Goal: Task Accomplishment & Management: Use online tool/utility

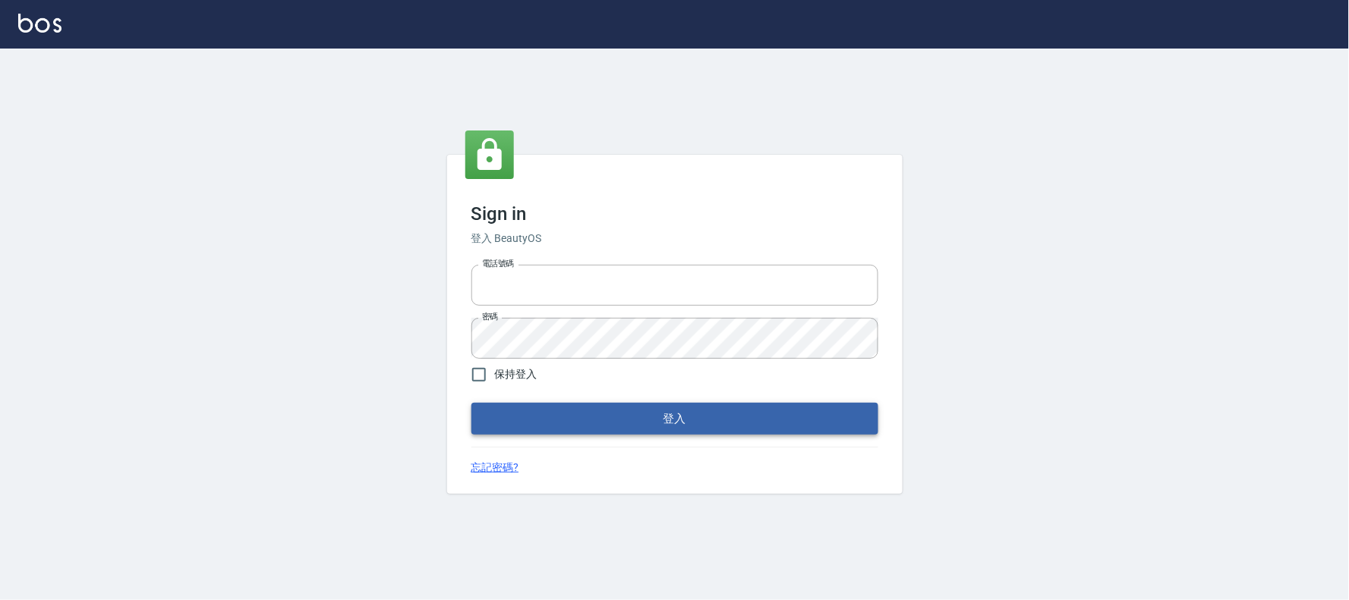
type input "032805930"
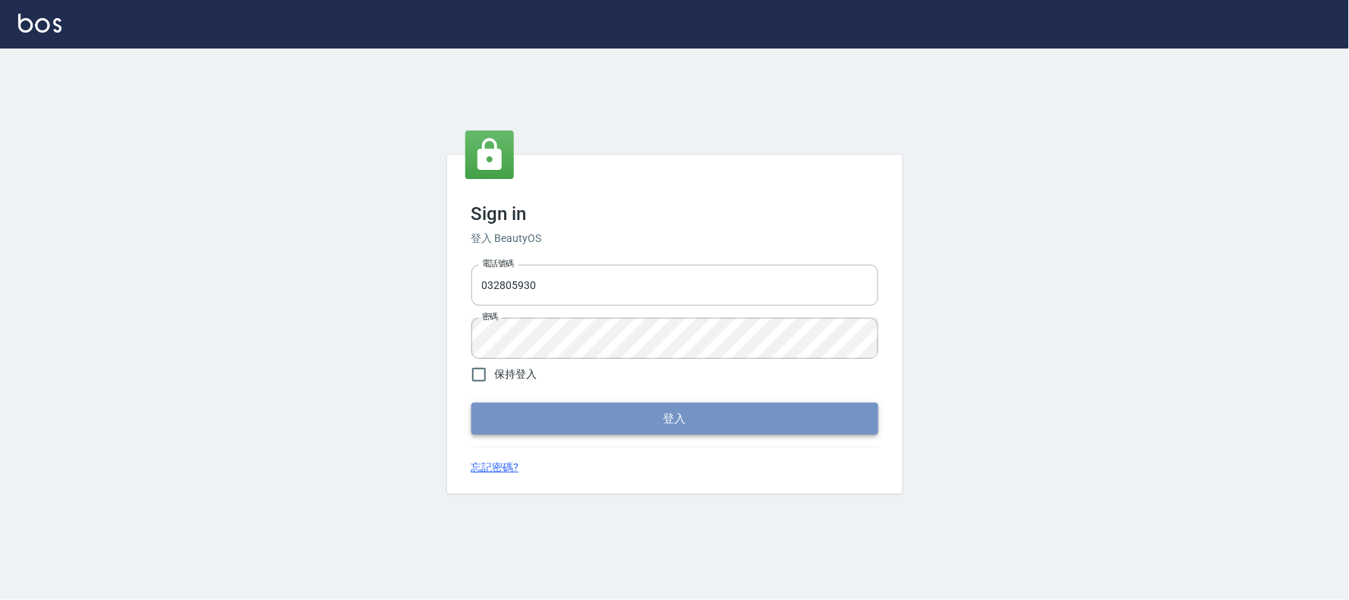
click at [544, 411] on button "登入" at bounding box center [674, 419] width 407 height 32
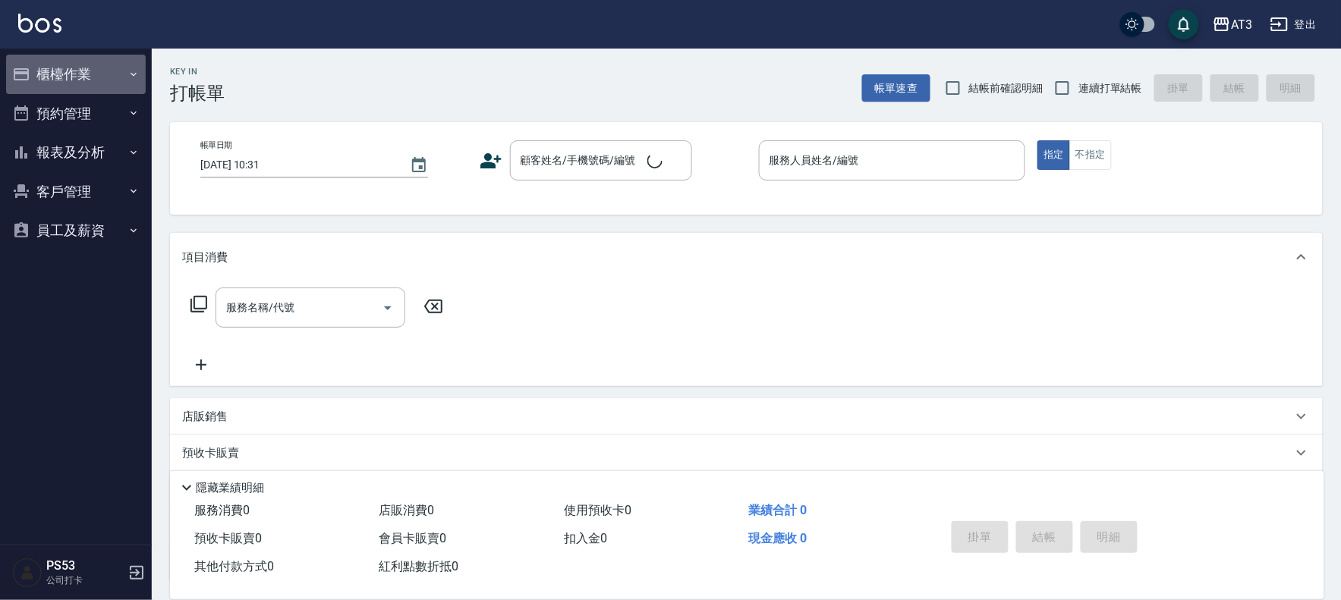
click at [84, 74] on button "櫃檯作業" at bounding box center [76, 74] width 140 height 39
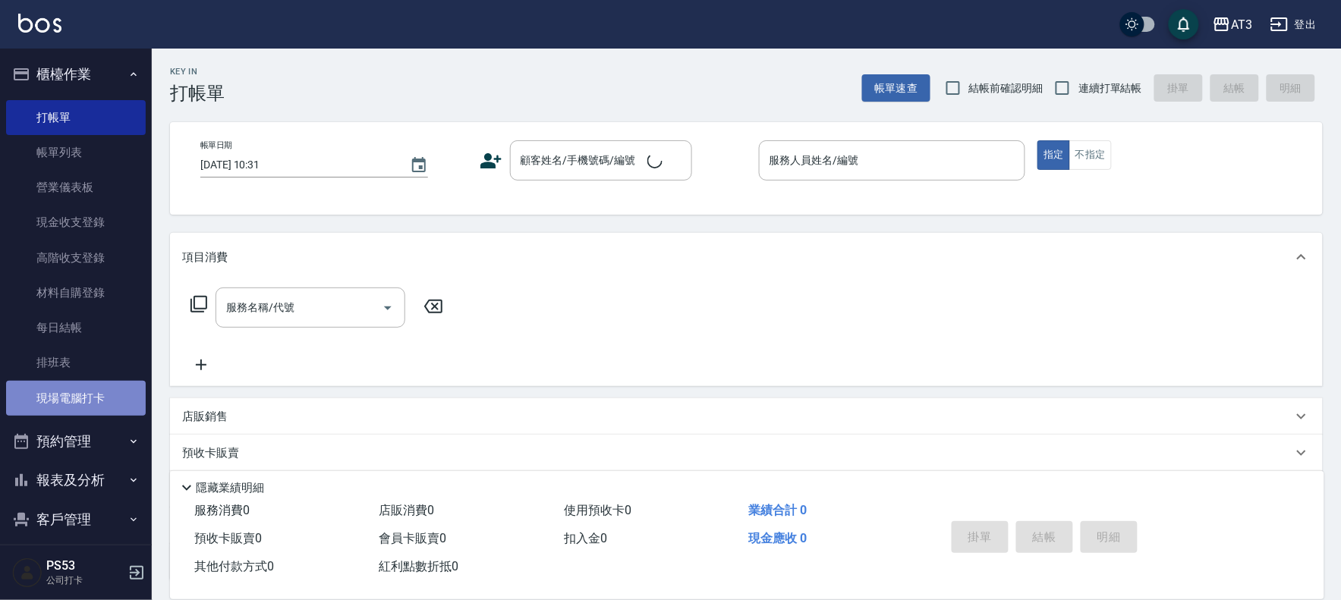
click at [100, 399] on link "現場電腦打卡" at bounding box center [76, 398] width 140 height 35
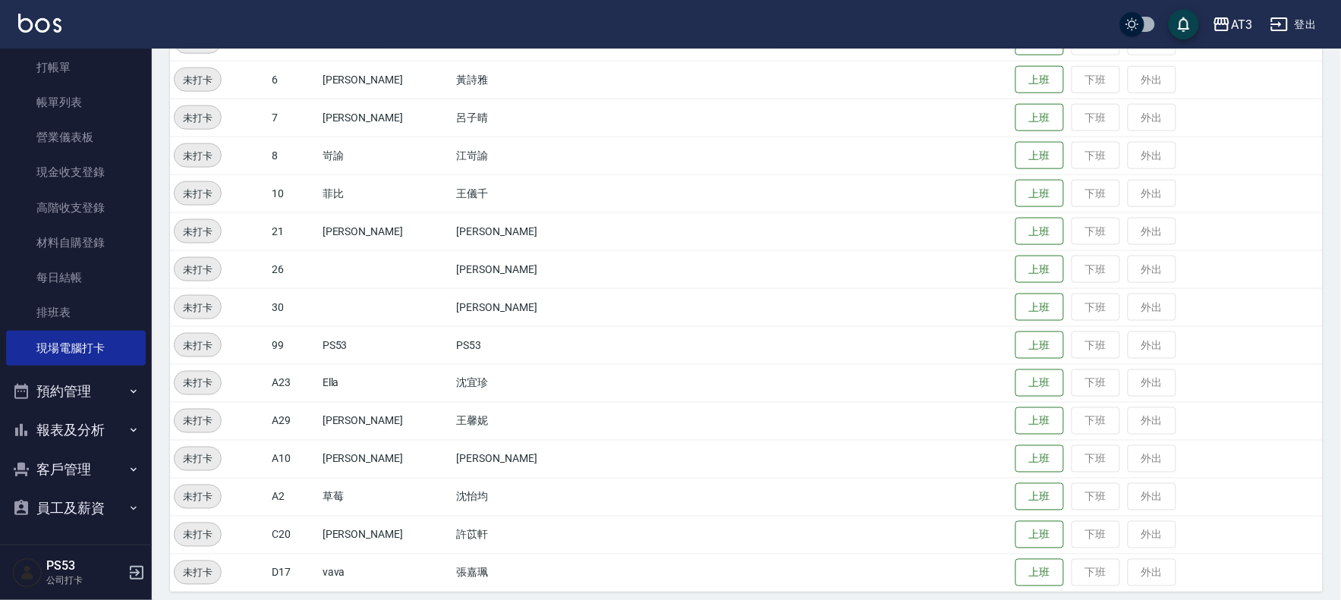
scroll to position [498, 0]
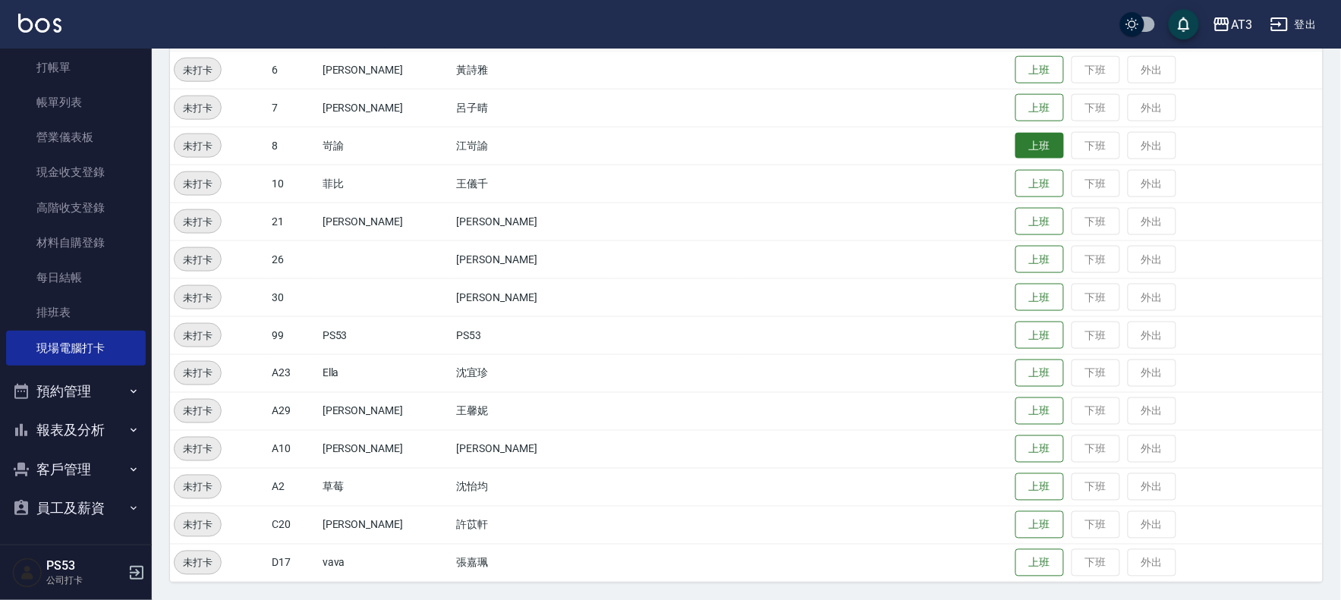
click at [1016, 146] on button "上班" at bounding box center [1040, 146] width 49 height 27
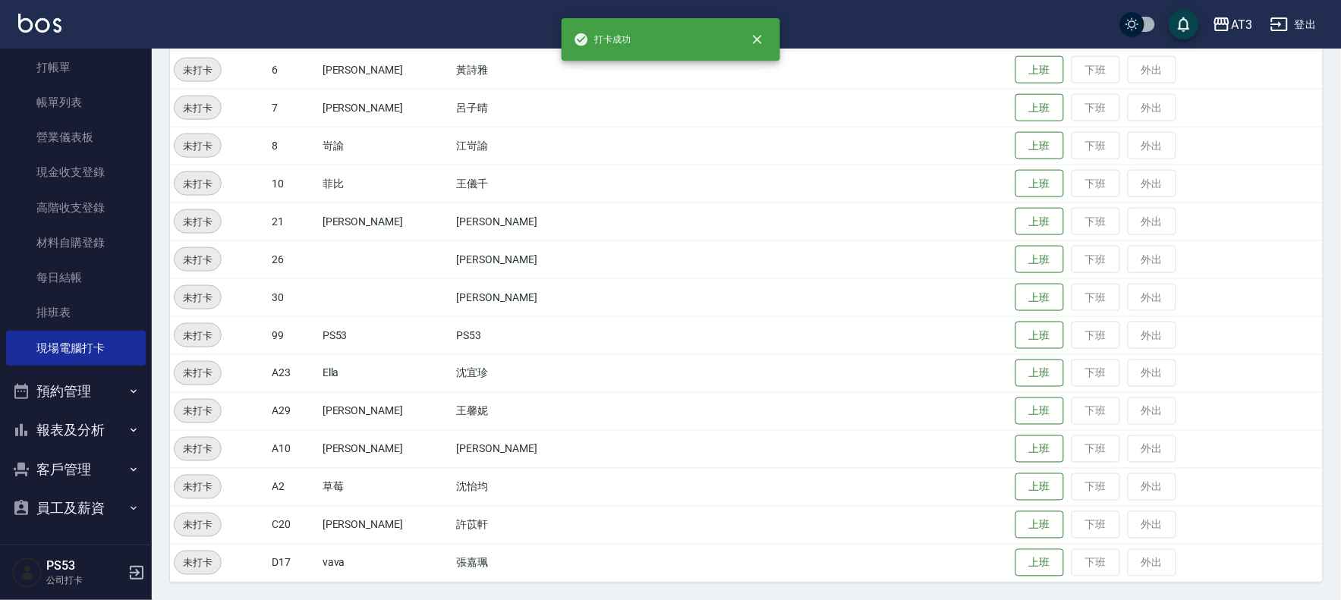
click at [46, 430] on button "報表及分析" at bounding box center [76, 430] width 140 height 39
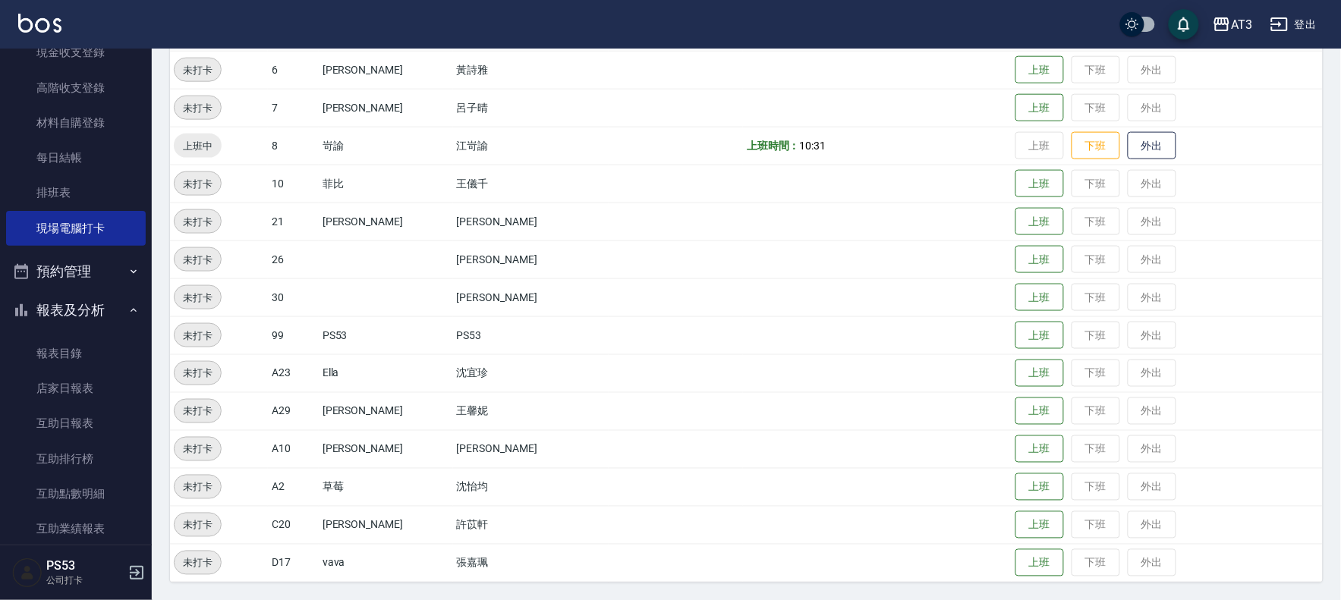
scroll to position [388, 0]
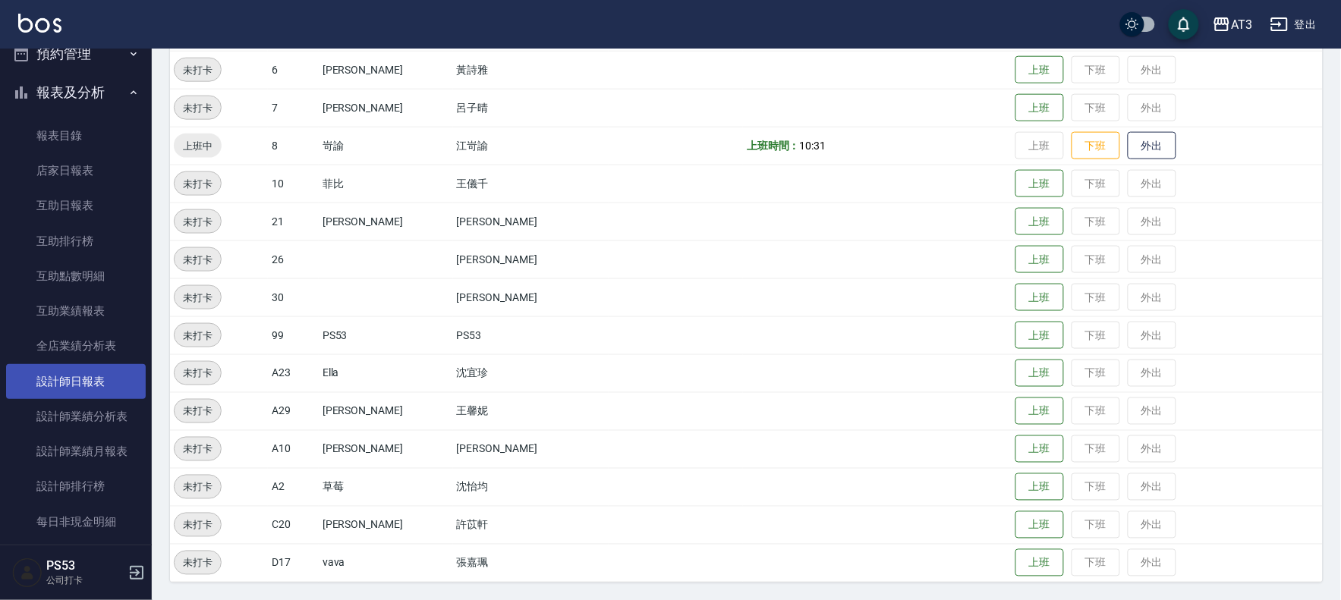
click at [80, 380] on link "設計師日報表" at bounding box center [76, 381] width 140 height 35
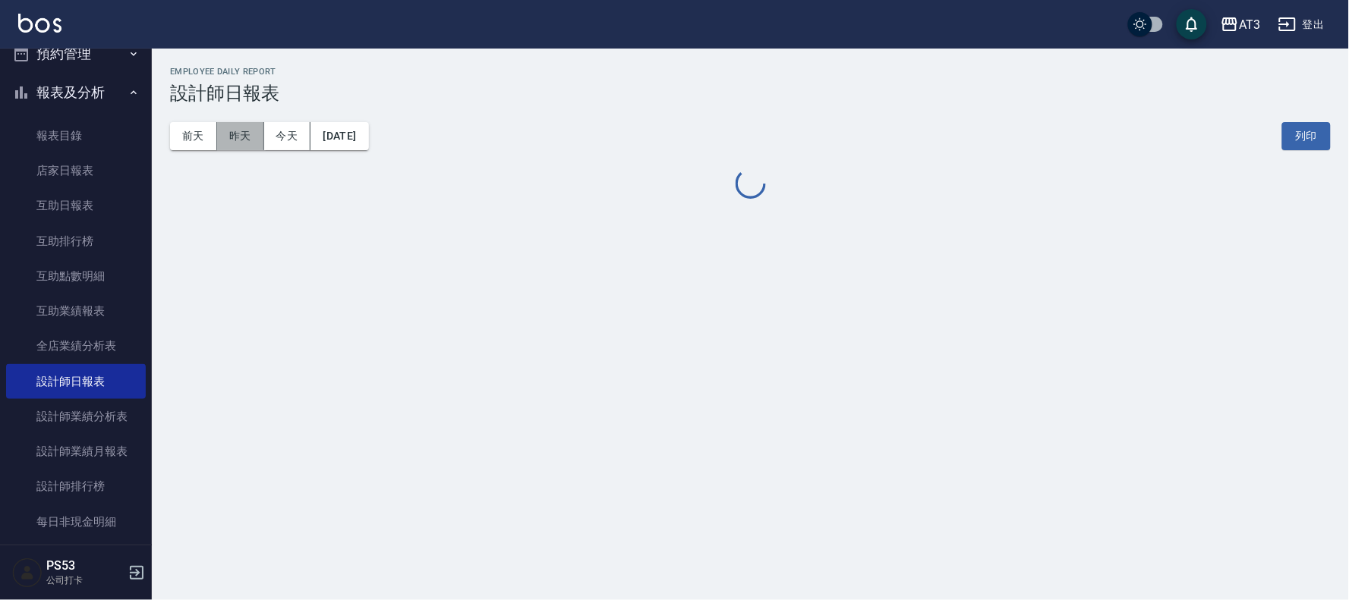
click at [224, 130] on button "昨天" at bounding box center [240, 136] width 47 height 28
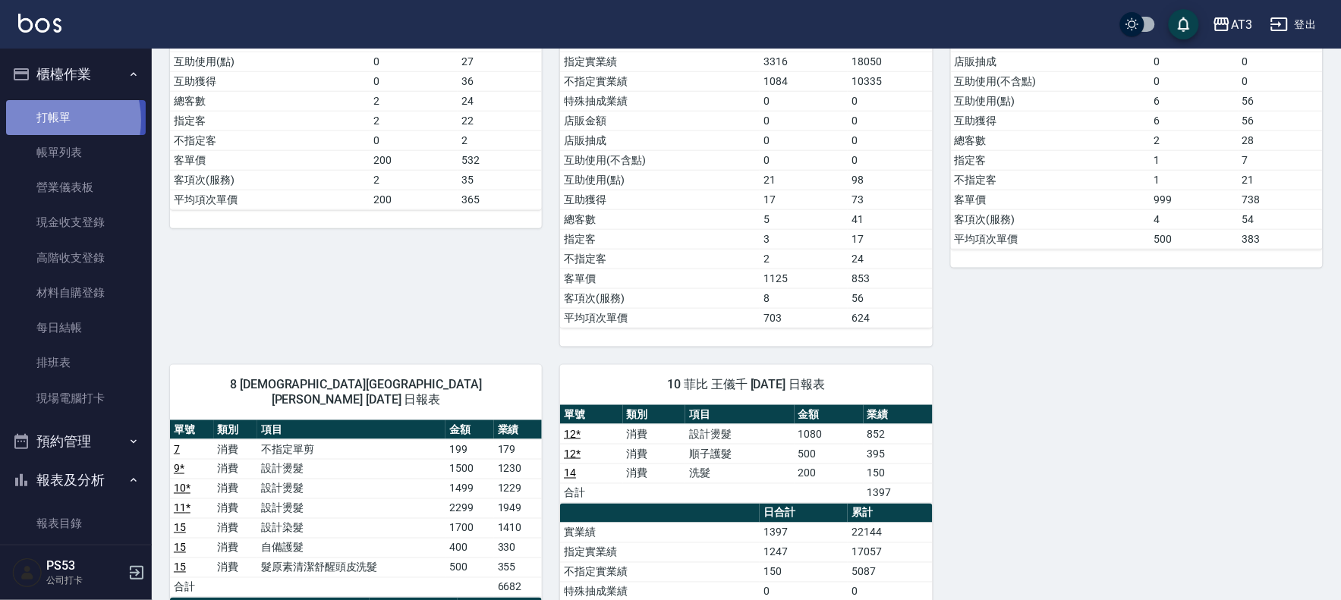
drag, startPoint x: 54, startPoint y: 120, endPoint x: 46, endPoint y: 111, distance: 12.4
click at [54, 119] on link "打帳單" at bounding box center [76, 117] width 140 height 35
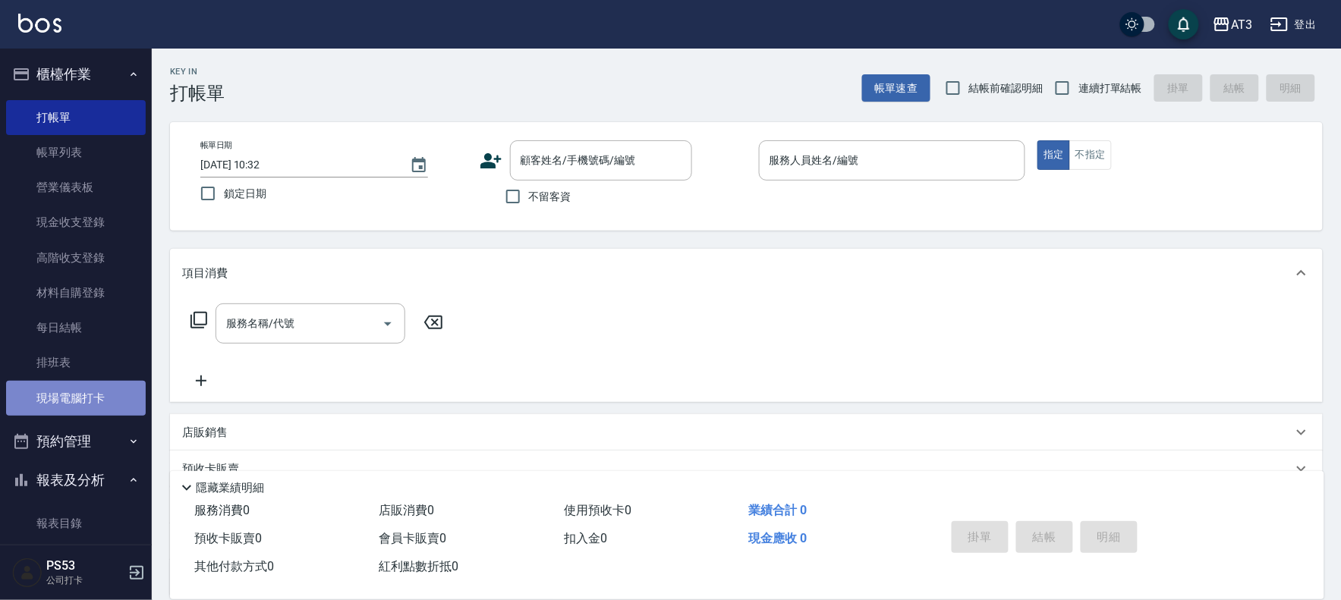
click at [80, 407] on link "現場電腦打卡" at bounding box center [76, 398] width 140 height 35
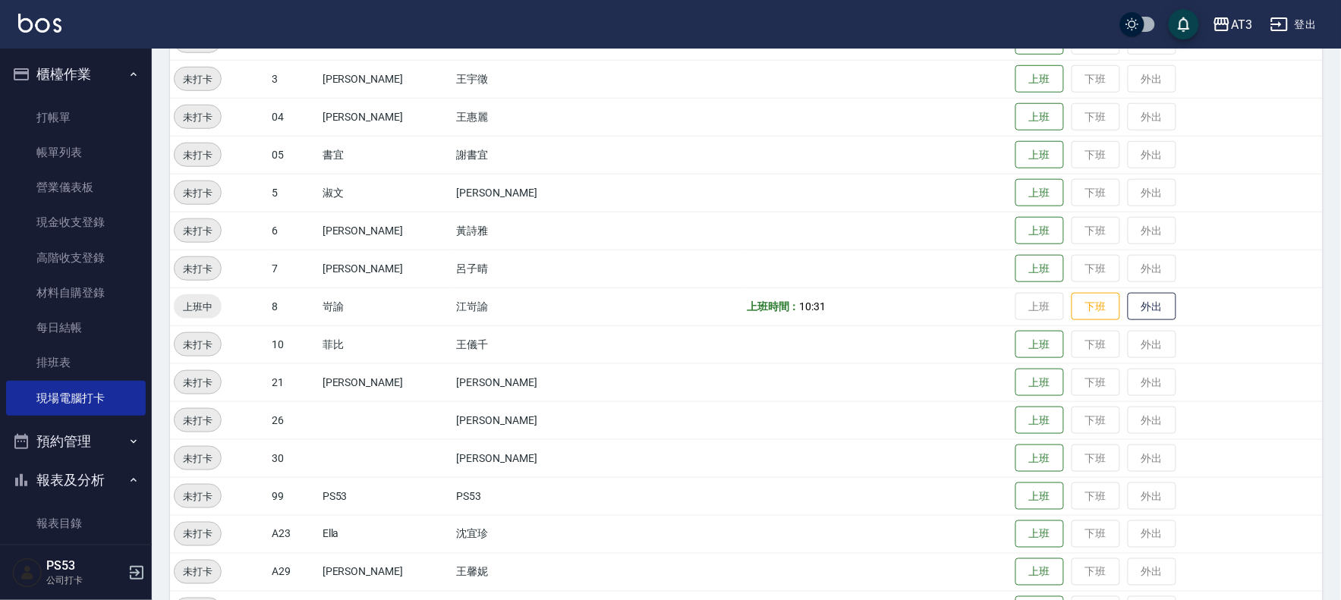
scroll to position [421, 0]
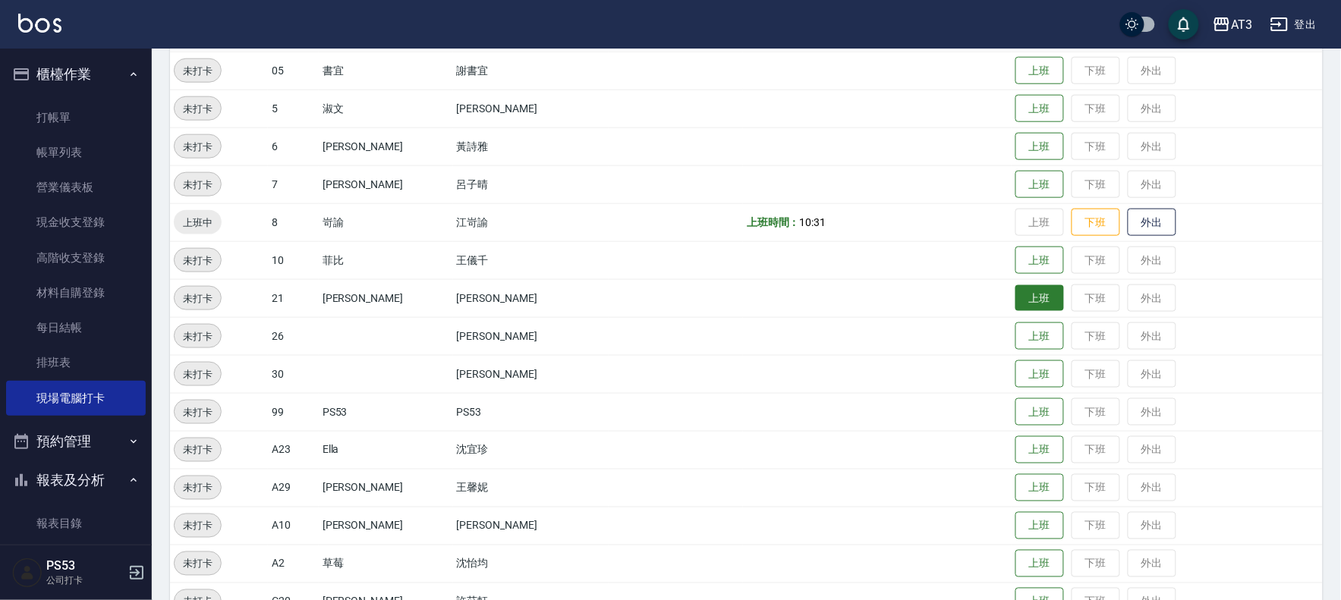
click at [1018, 296] on button "上班" at bounding box center [1040, 298] width 49 height 27
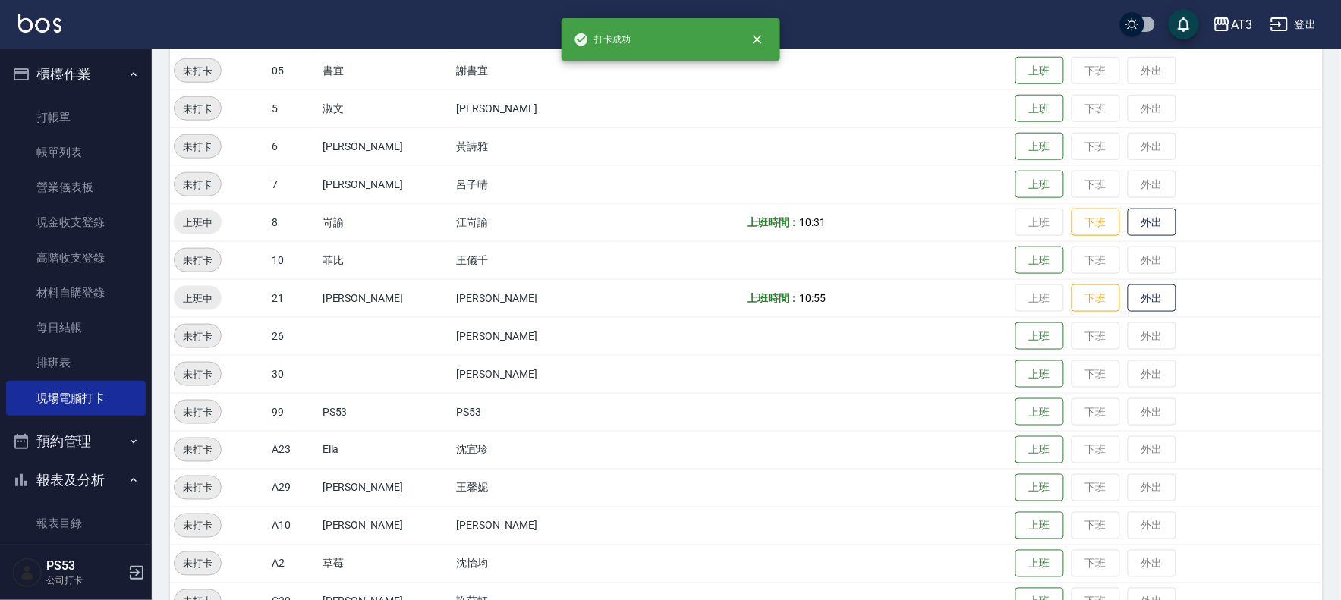
scroll to position [420, 0]
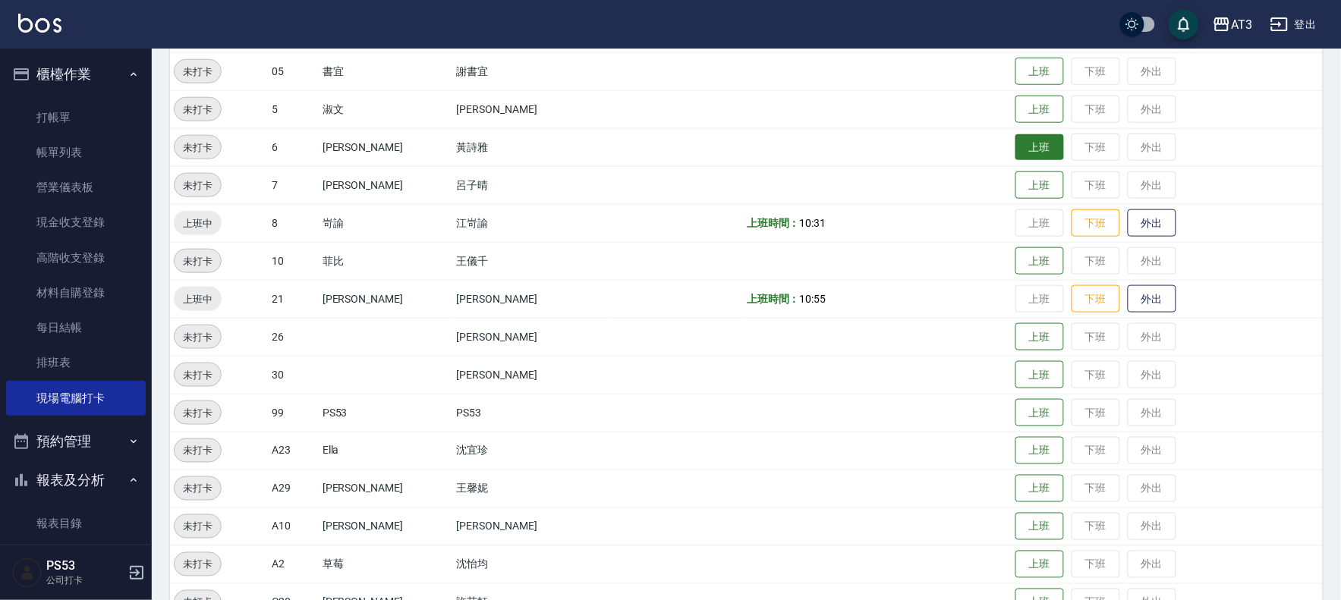
click at [1023, 134] on button "上班" at bounding box center [1040, 147] width 49 height 27
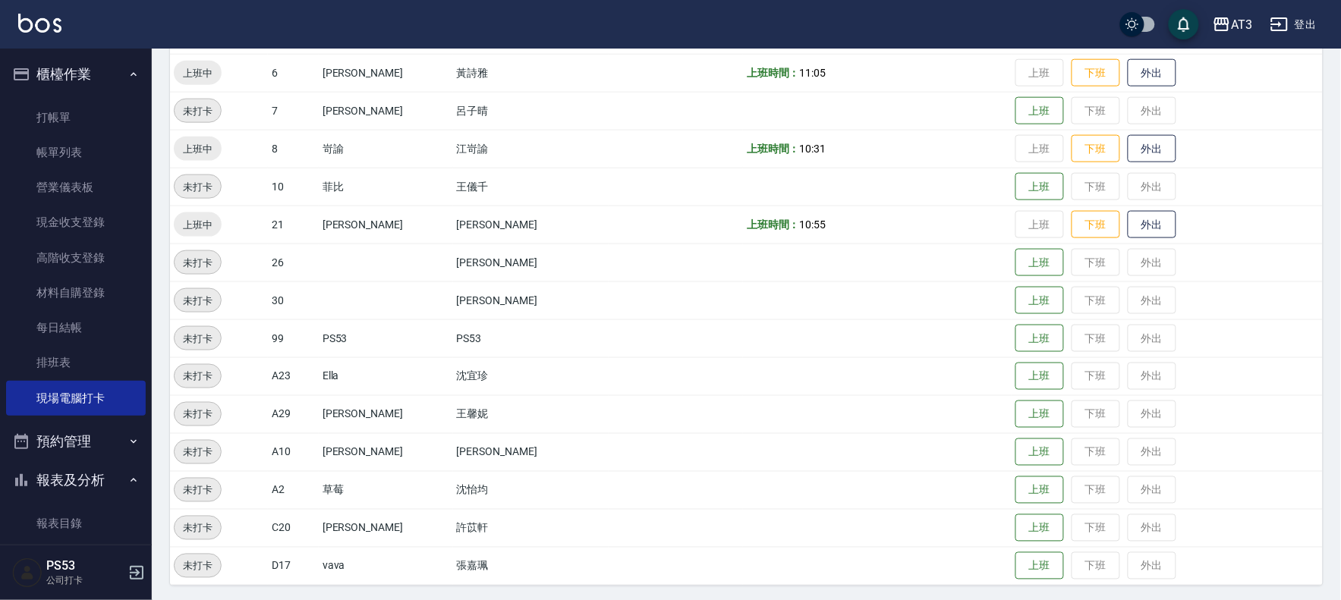
scroll to position [498, 0]
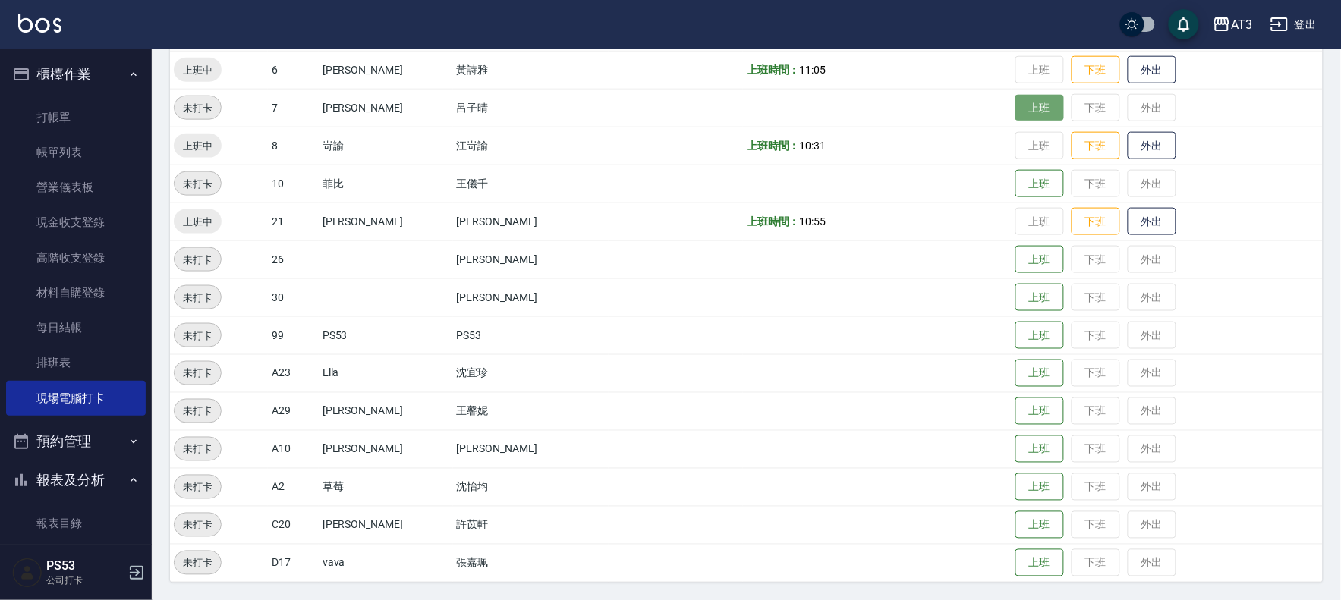
click at [1016, 114] on button "上班" at bounding box center [1040, 108] width 49 height 27
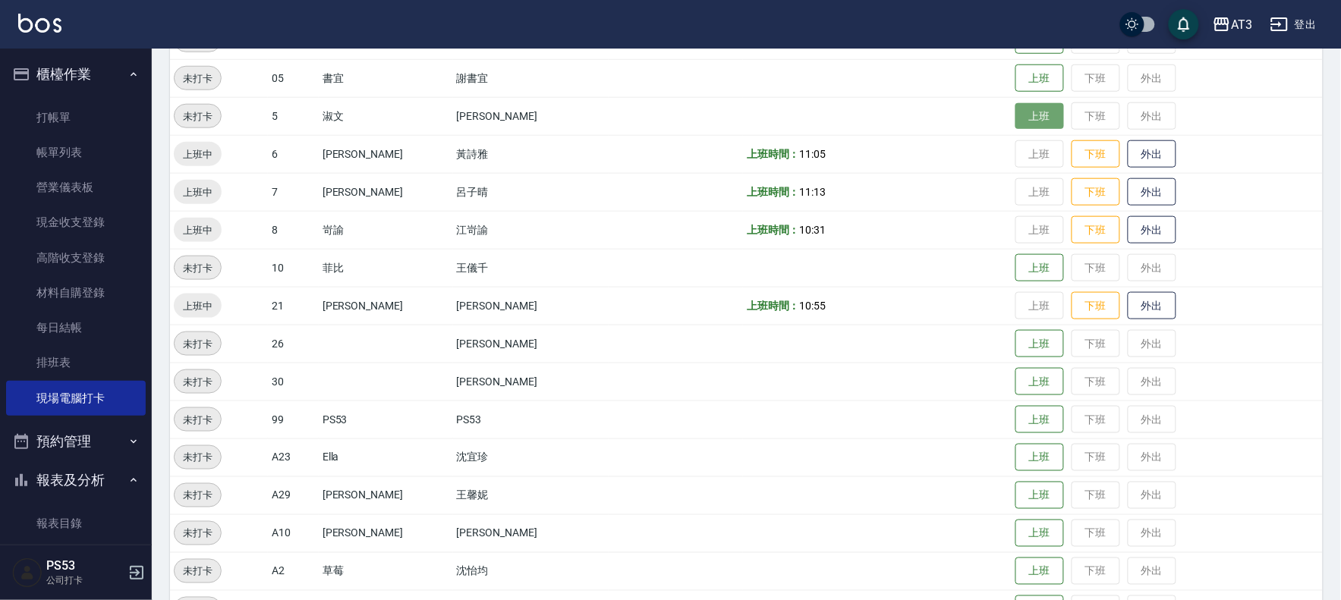
click at [1016, 124] on button "上班" at bounding box center [1040, 116] width 49 height 27
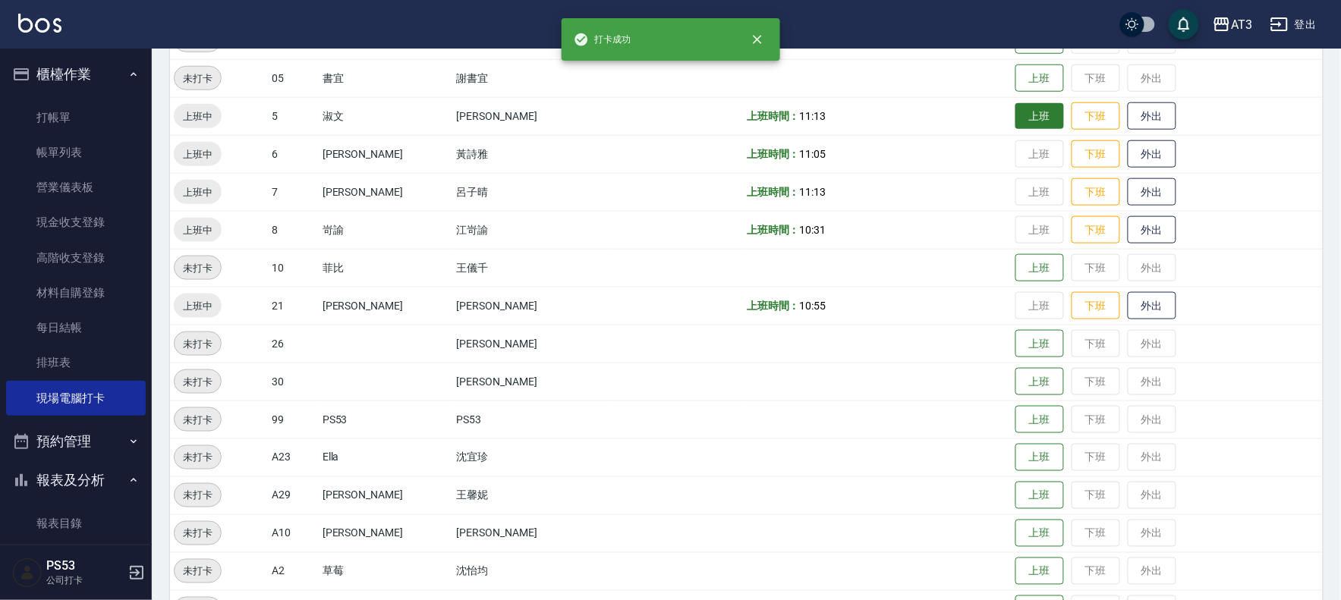
scroll to position [413, 0]
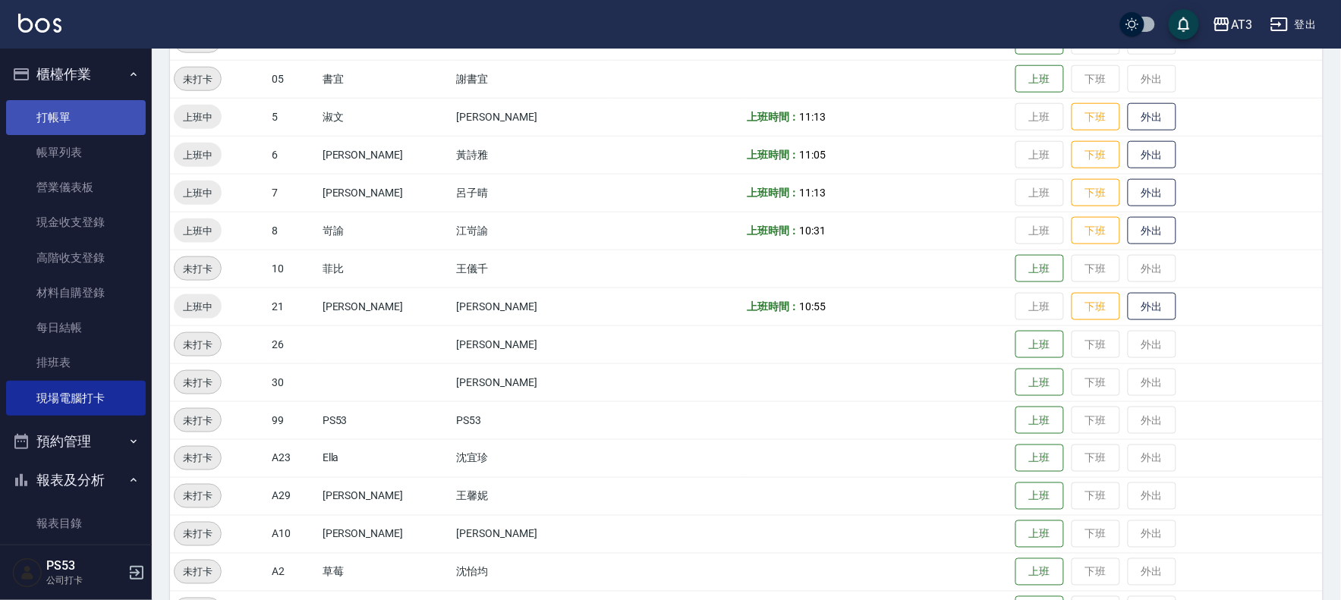
click at [62, 102] on link "打帳單" at bounding box center [76, 117] width 140 height 35
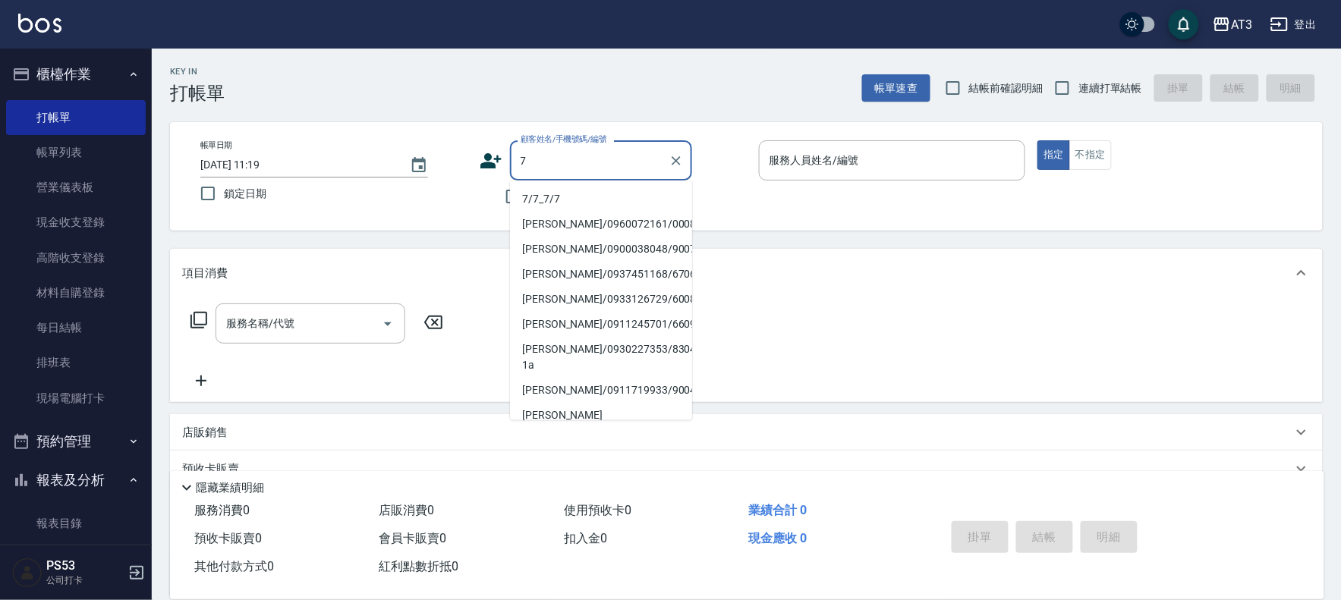
type input "7"
